Goal: Transaction & Acquisition: Purchase product/service

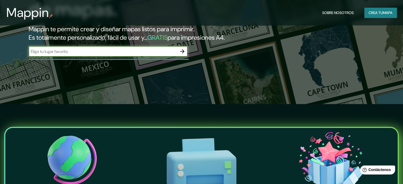
scroll to position [106, 0]
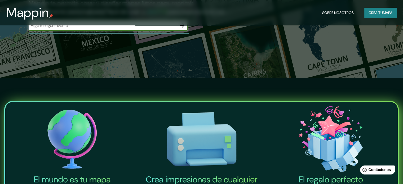
click at [91, 29] on input "text" at bounding box center [103, 26] width 149 height 6
type input "s"
click at [182, 28] on icon "button" at bounding box center [182, 25] width 4 height 4
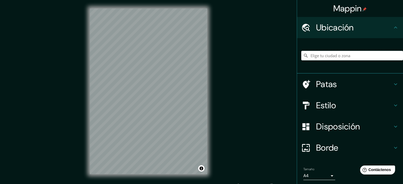
click at [362, 57] on input "Elige tu ciudad o zona" at bounding box center [353, 56] width 102 height 10
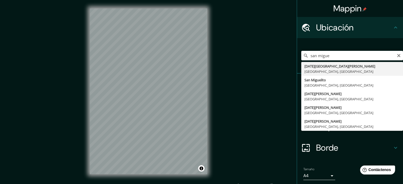
type input "[DATE][GEOGRAPHIC_DATA][PERSON_NAME], [GEOGRAPHIC_DATA], [GEOGRAPHIC_DATA]"
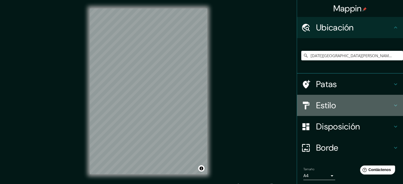
click at [395, 106] on div "Estilo" at bounding box center [350, 105] width 106 height 21
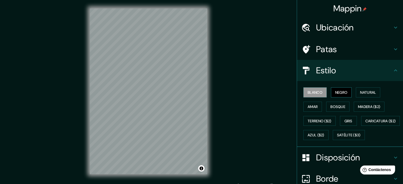
click at [337, 89] on font "Negro" at bounding box center [341, 92] width 12 height 7
click at [360, 92] on font "Natural" at bounding box center [368, 92] width 16 height 5
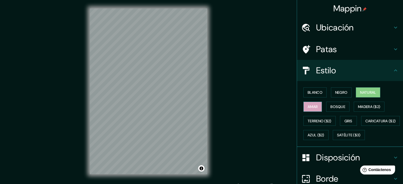
click at [304, 104] on button "Amar" at bounding box center [313, 107] width 19 height 10
click at [330, 102] on button "Bosque" at bounding box center [337, 107] width 23 height 10
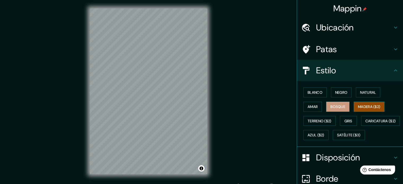
click at [374, 104] on font "Madera ($2)" at bounding box center [369, 106] width 22 height 7
click at [325, 118] on font "Terreno ($2)" at bounding box center [320, 121] width 24 height 7
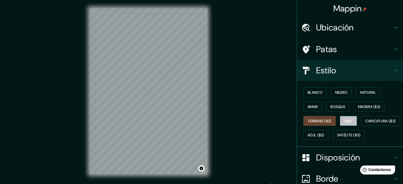
click at [346, 119] on font "Gris" at bounding box center [349, 121] width 8 height 5
click at [317, 163] on font "Disposición" at bounding box center [338, 157] width 44 height 11
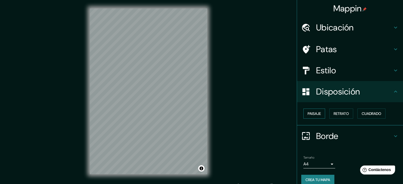
click at [304, 114] on button "Paisaje" at bounding box center [315, 114] width 22 height 10
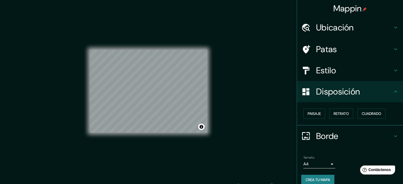
click at [330, 164] on body "Mappin Ubicación [DATE][GEOGRAPHIC_DATA][PERSON_NAME], [GEOGRAPHIC_DATA], [GEOG…" at bounding box center [201, 92] width 403 height 184
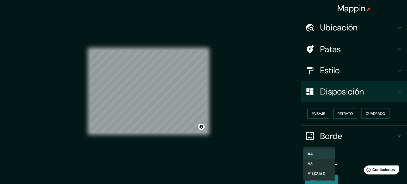
click at [328, 163] on li "A3" at bounding box center [320, 164] width 32 height 10
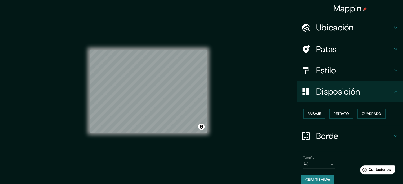
click at [380, 69] on h4 "Estilo" at bounding box center [354, 70] width 76 height 11
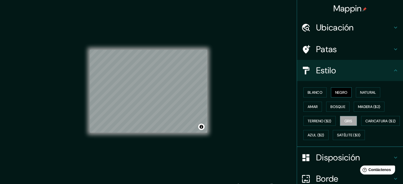
click at [340, 89] on button "Negro" at bounding box center [341, 93] width 21 height 10
click at [308, 168] on div "Disposición" at bounding box center [350, 157] width 106 height 21
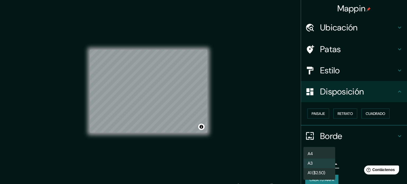
click at [309, 165] on body "Mappin Ubicación [DATE][GEOGRAPHIC_DATA][PERSON_NAME], [GEOGRAPHIC_DATA], [GEOG…" at bounding box center [203, 92] width 407 height 184
click at [312, 155] on font "A4" at bounding box center [310, 154] width 5 height 6
type input "single"
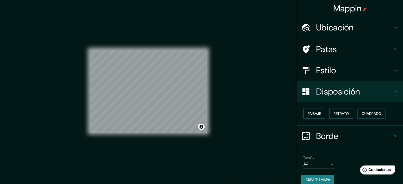
click at [321, 165] on body "Mappin Ubicación [DATE][GEOGRAPHIC_DATA][PERSON_NAME], [GEOGRAPHIC_DATA], [GEOG…" at bounding box center [201, 92] width 403 height 184
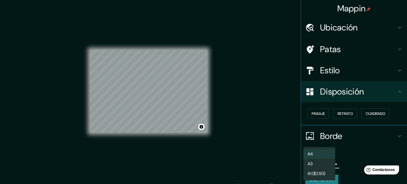
click at [317, 154] on li "A4" at bounding box center [320, 154] width 32 height 10
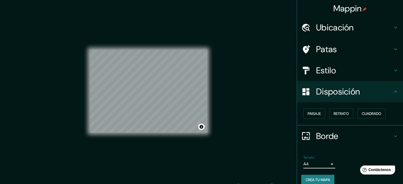
click at [325, 182] on font "Crea tu mapa" at bounding box center [318, 180] width 25 height 5
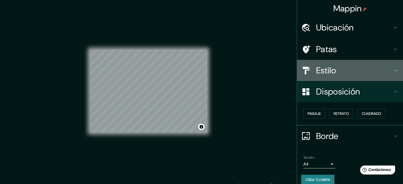
click at [335, 70] on h4 "Estilo" at bounding box center [354, 70] width 76 height 11
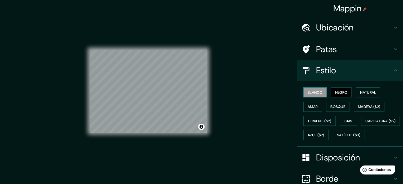
click at [308, 92] on font "Blanco" at bounding box center [315, 92] width 15 height 5
click at [335, 91] on font "Negro" at bounding box center [341, 92] width 12 height 5
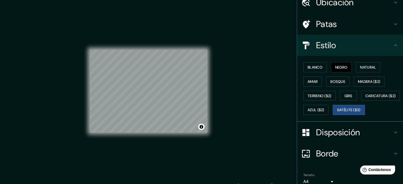
scroll to position [63, 0]
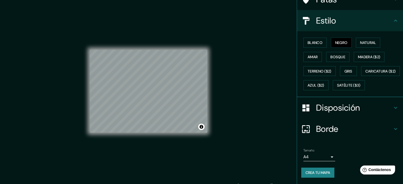
click at [316, 135] on div "Borde" at bounding box center [350, 129] width 106 height 21
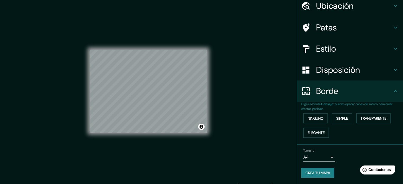
scroll to position [21, 0]
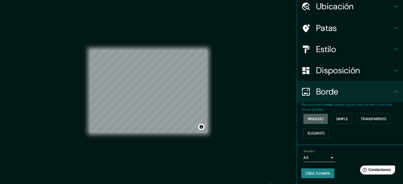
click at [316, 121] on font "Ninguno" at bounding box center [316, 119] width 16 height 5
click at [345, 120] on font "Simple" at bounding box center [343, 119] width 12 height 5
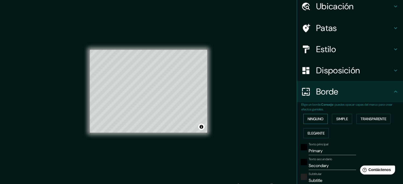
click at [322, 120] on button "Ninguno" at bounding box center [316, 119] width 24 height 10
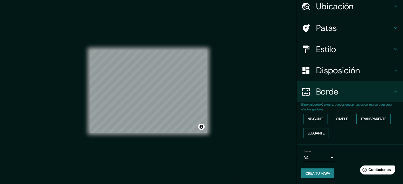
click at [376, 122] on font "Transparente" at bounding box center [374, 119] width 26 height 7
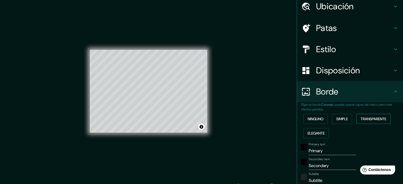
click at [376, 122] on font "Transparente" at bounding box center [374, 119] width 26 height 7
type input "213"
type input "35"
click at [308, 120] on font "Ninguno" at bounding box center [316, 119] width 16 height 5
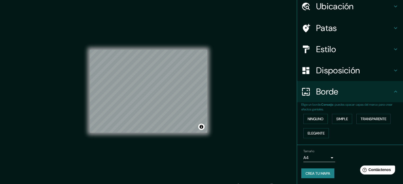
click at [302, 172] on button "Crea tu mapa" at bounding box center [318, 174] width 33 height 10
click at [79, 55] on div "Mappin Ubicación [DATE][GEOGRAPHIC_DATA][PERSON_NAME], [GEOGRAPHIC_DATA], [GEOG…" at bounding box center [201, 95] width 403 height 191
click at [163, 151] on div "© Mapbox © OpenStreetMap Improve this map" at bounding box center [148, 91] width 117 height 166
